Goal: Answer question/provide support: Share knowledge or assist other users

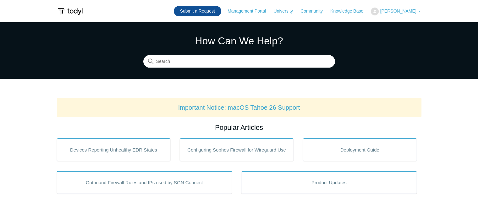
click at [201, 16] on link "Submit a Request" at bounding box center [197, 11] width 47 height 10
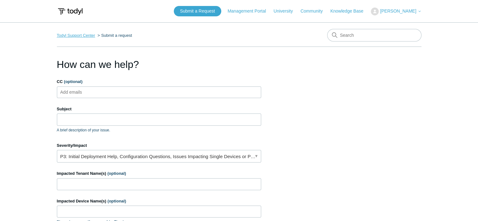
click at [89, 35] on link "Todyl Support Center" at bounding box center [76, 35] width 38 height 5
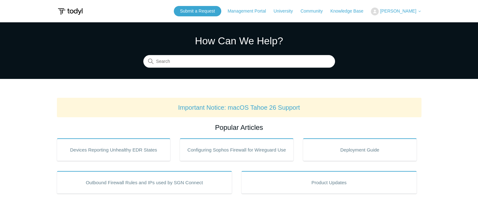
click at [401, 11] on span "[PERSON_NAME]" at bounding box center [398, 10] width 36 height 5
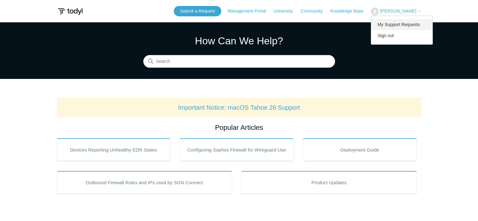
click at [395, 25] on link "My Support Requests" at bounding box center [401, 24] width 61 height 11
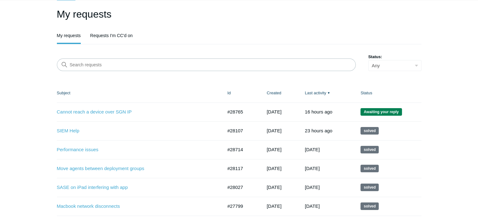
scroll to position [39, 0]
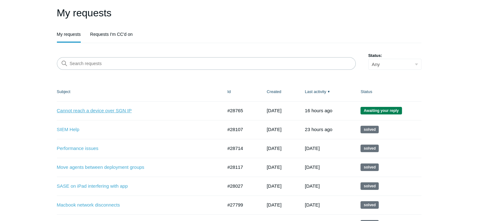
click at [122, 112] on link "Cannot reach a device over SGN IP" at bounding box center [135, 110] width 157 height 7
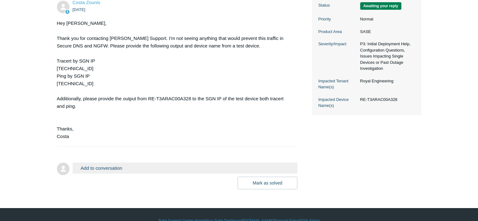
scroll to position [163, 0]
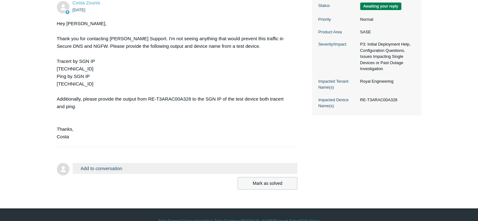
click at [260, 187] on button "Mark as solved" at bounding box center [268, 183] width 60 height 13
